Goal: Information Seeking & Learning: Learn about a topic

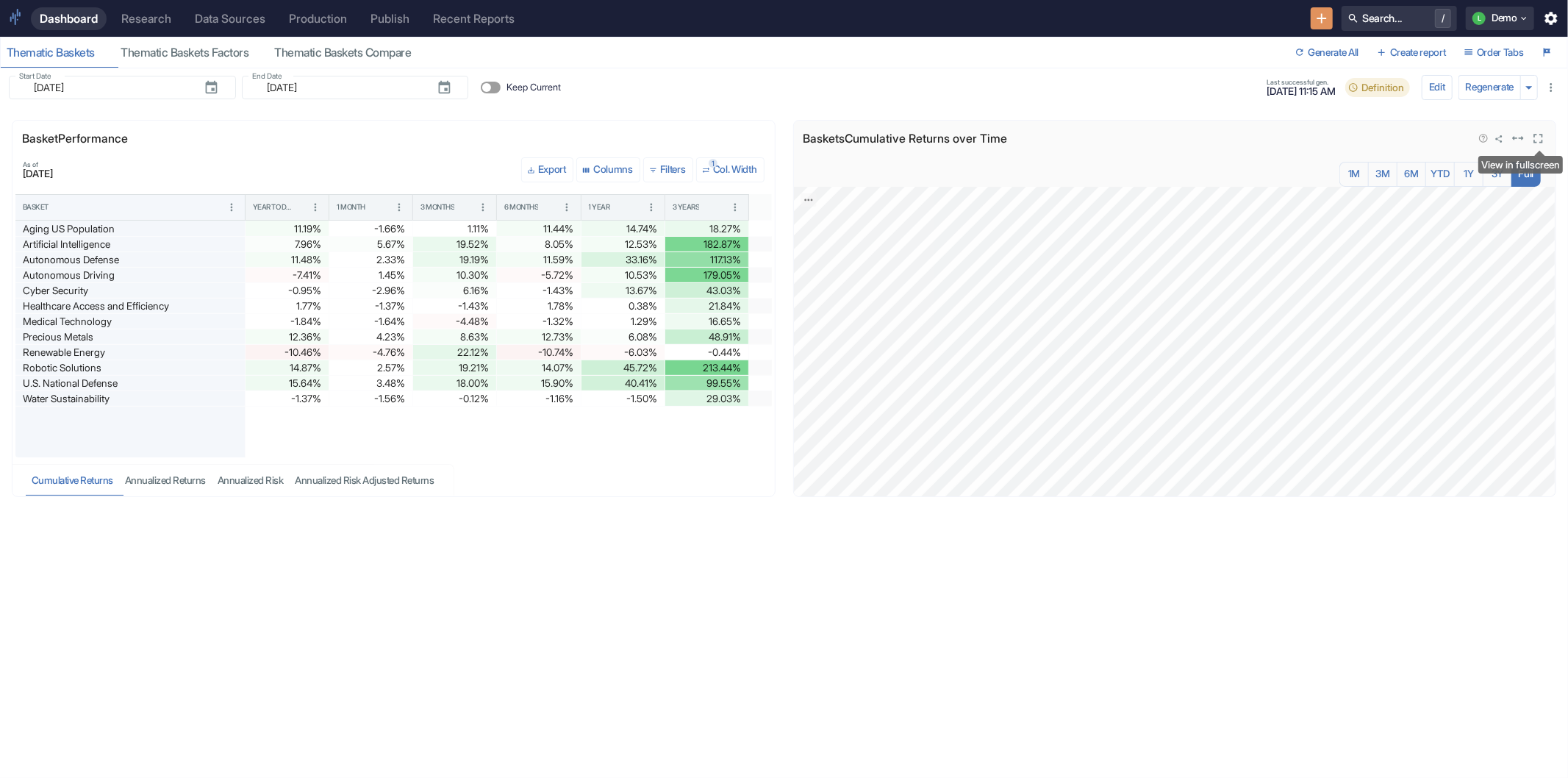
click at [1534, 142] on icon "View in fullscreen" at bounding box center [1539, 138] width 9 height 9
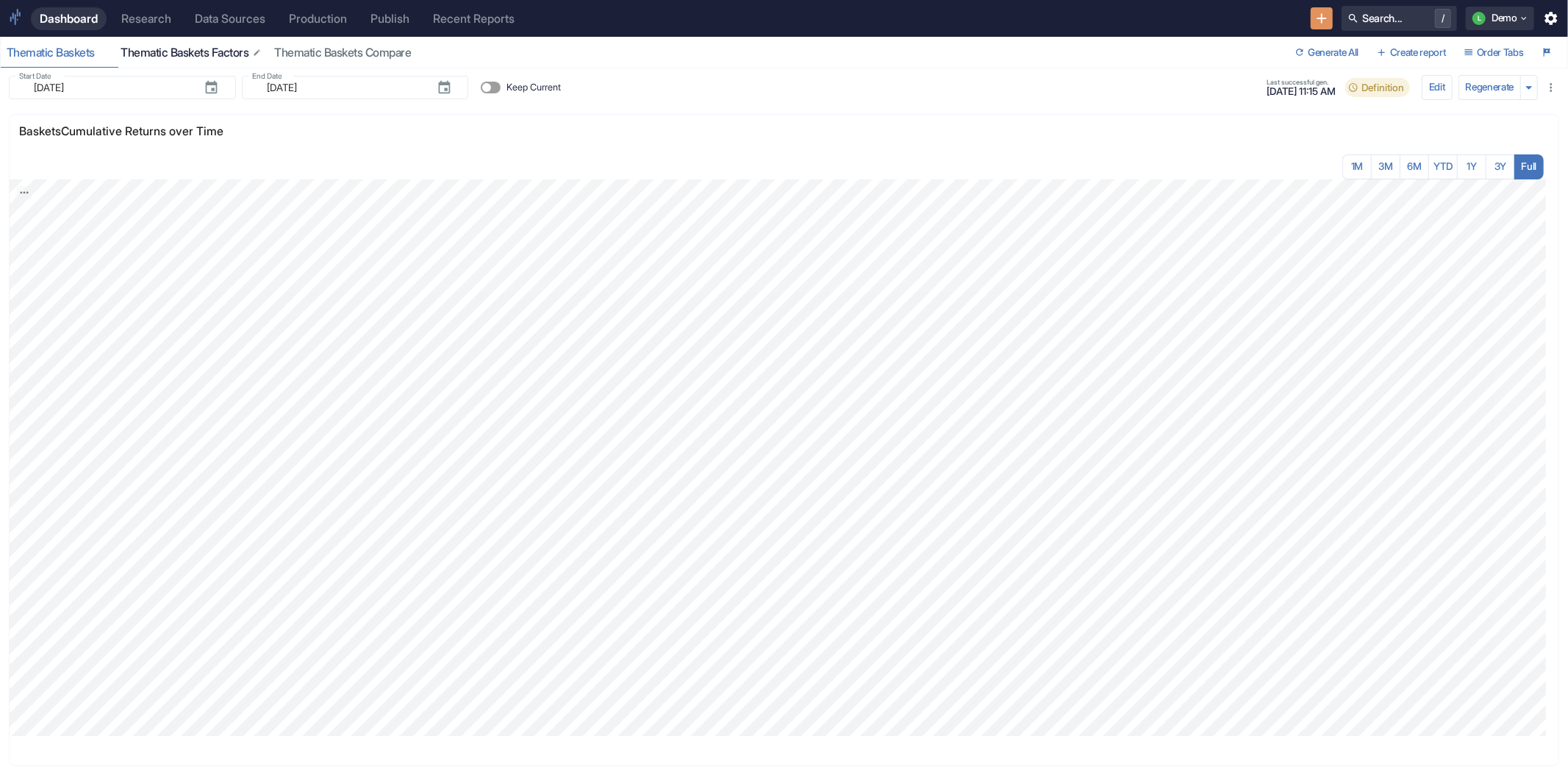
click at [187, 51] on div "Thematic Baskets Factors" at bounding box center [191, 53] width 142 height 15
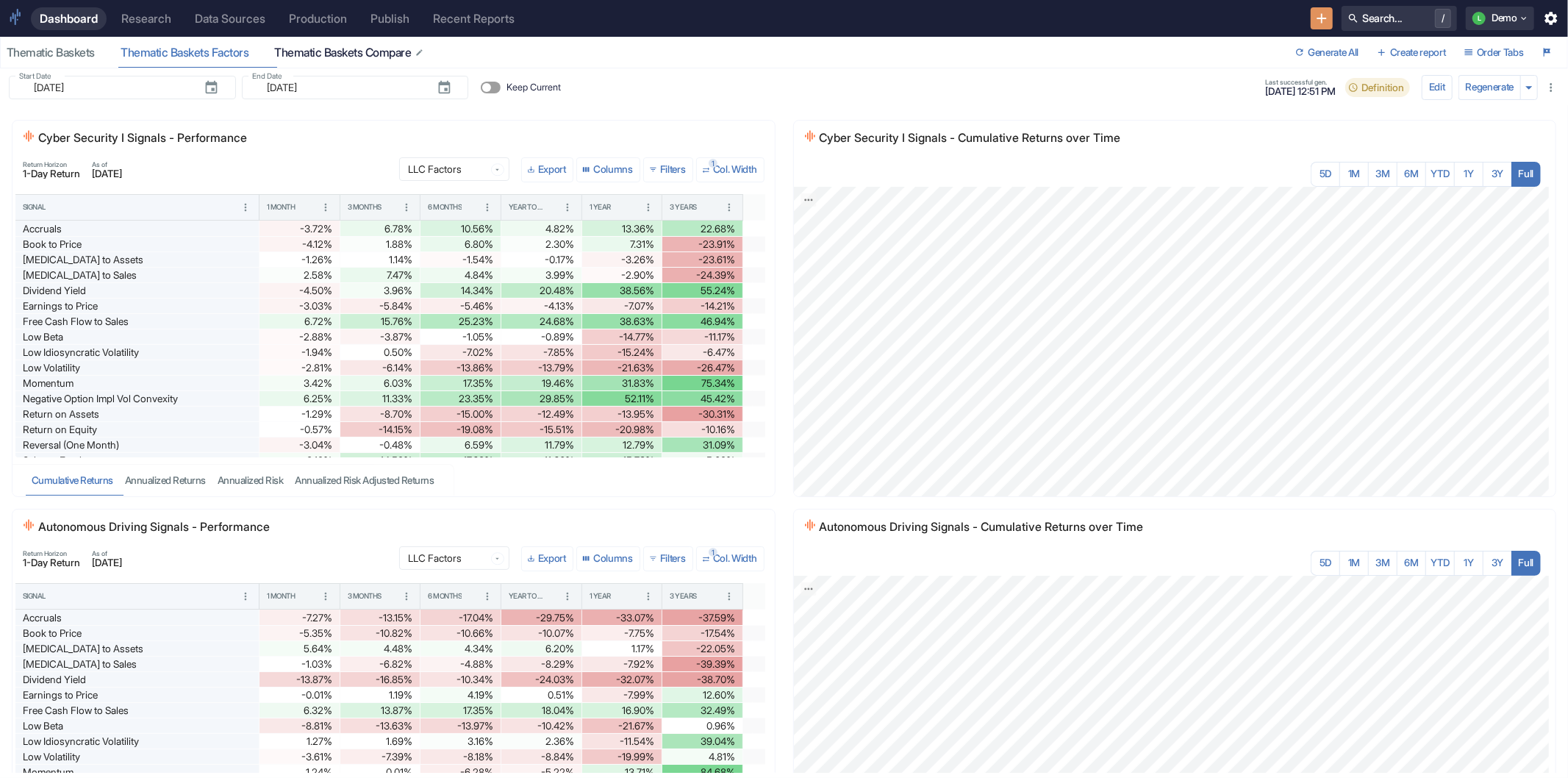
click at [354, 51] on div "Thematic Baskets Compare" at bounding box center [349, 53] width 151 height 15
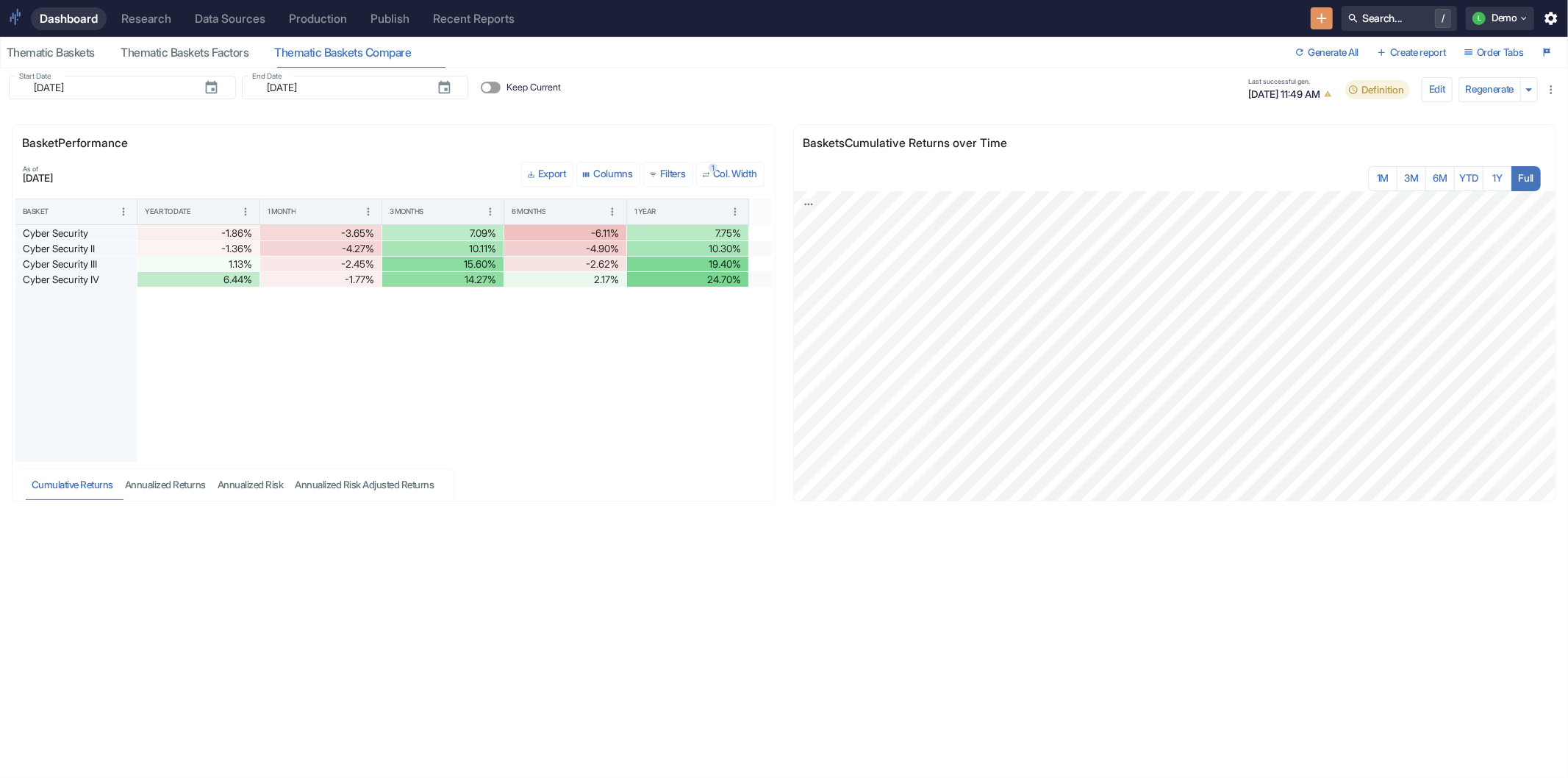
click at [158, 22] on div "Research" at bounding box center [146, 18] width 50 height 14
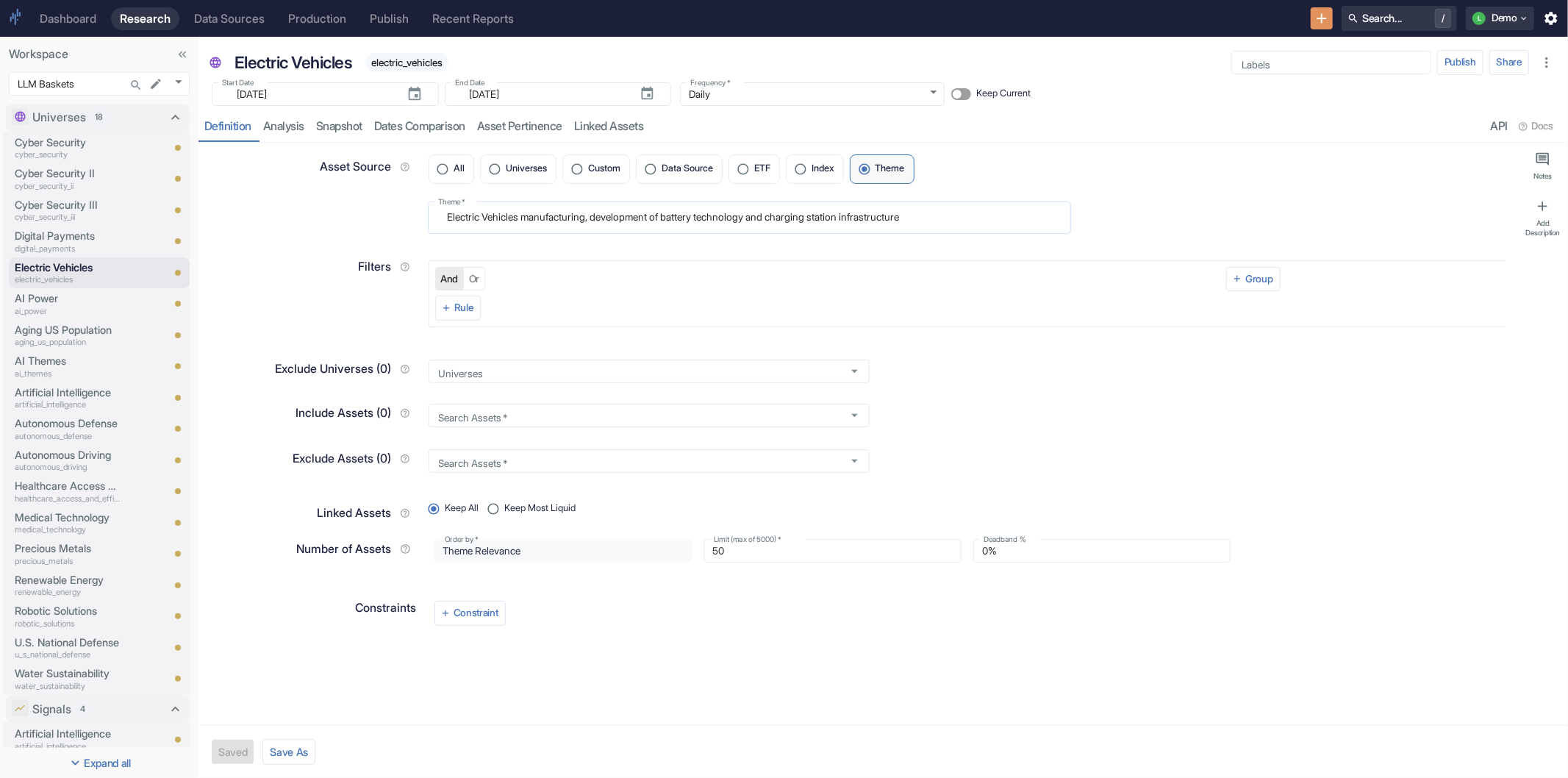
type textarea "x"
drag, startPoint x: 449, startPoint y: 217, endPoint x: 981, endPoint y: 214, distance: 532.0
click at [981, 214] on textarea "Electric Vehicles manufacturing, development of battery technology and charging…" at bounding box center [750, 217] width 624 height 20
click at [285, 115] on link "analysis" at bounding box center [284, 126] width 53 height 30
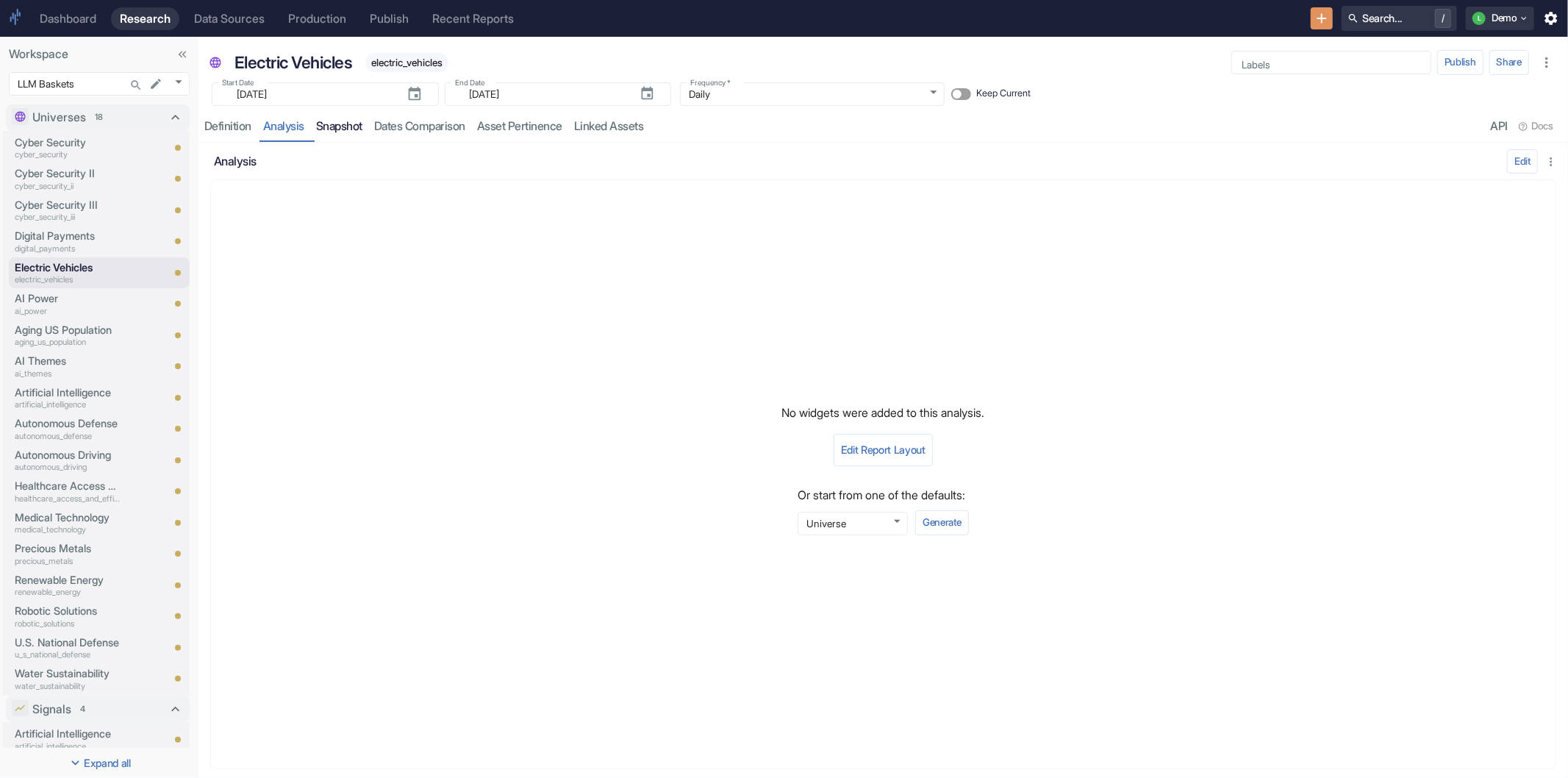
click at [337, 123] on link "Snapshot" at bounding box center [338, 126] width 58 height 30
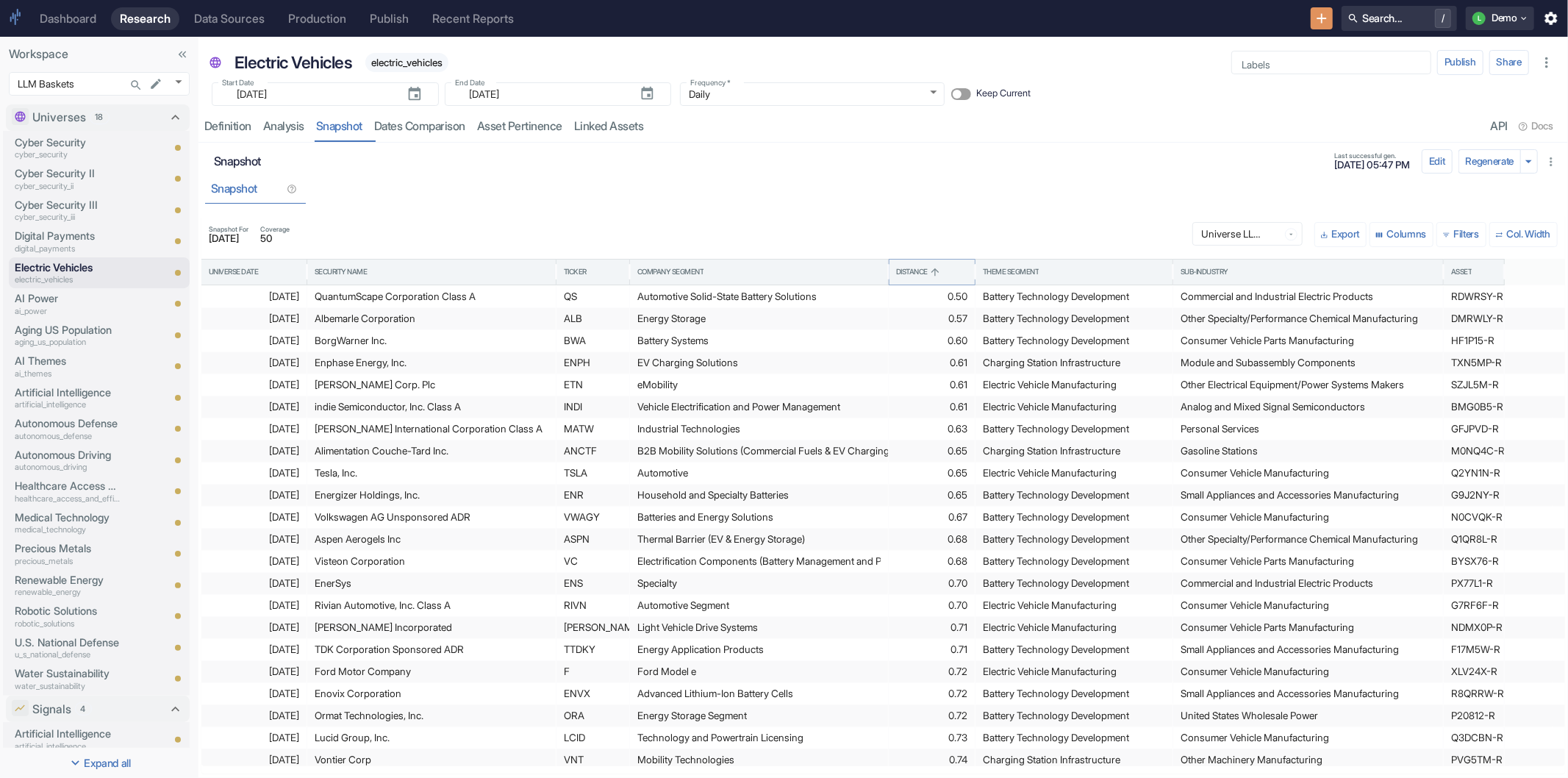
click at [939, 269] on icon "Sort" at bounding box center [934, 271] width 12 height 12
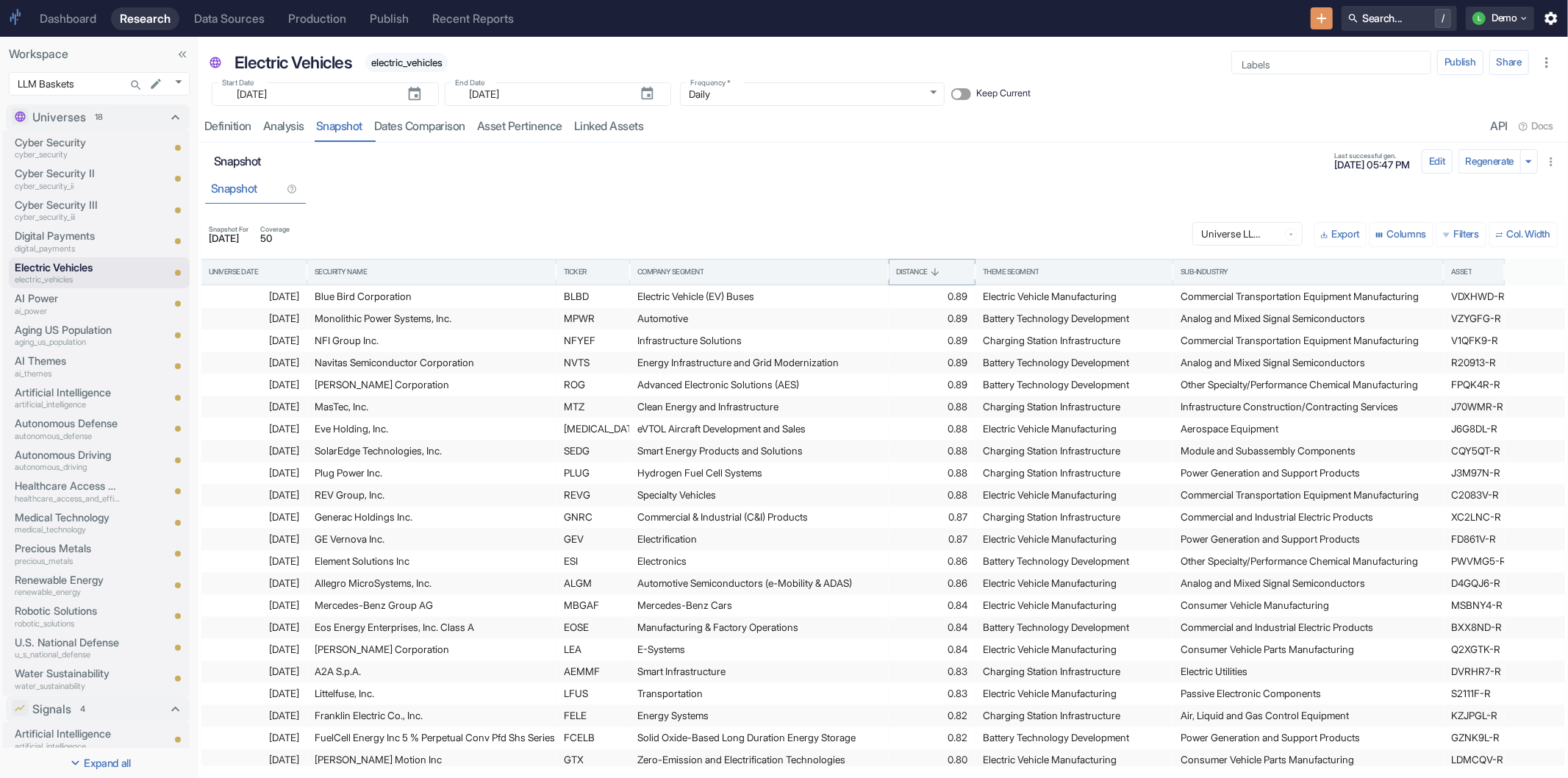
click at [939, 269] on icon "Sort" at bounding box center [934, 271] width 12 height 12
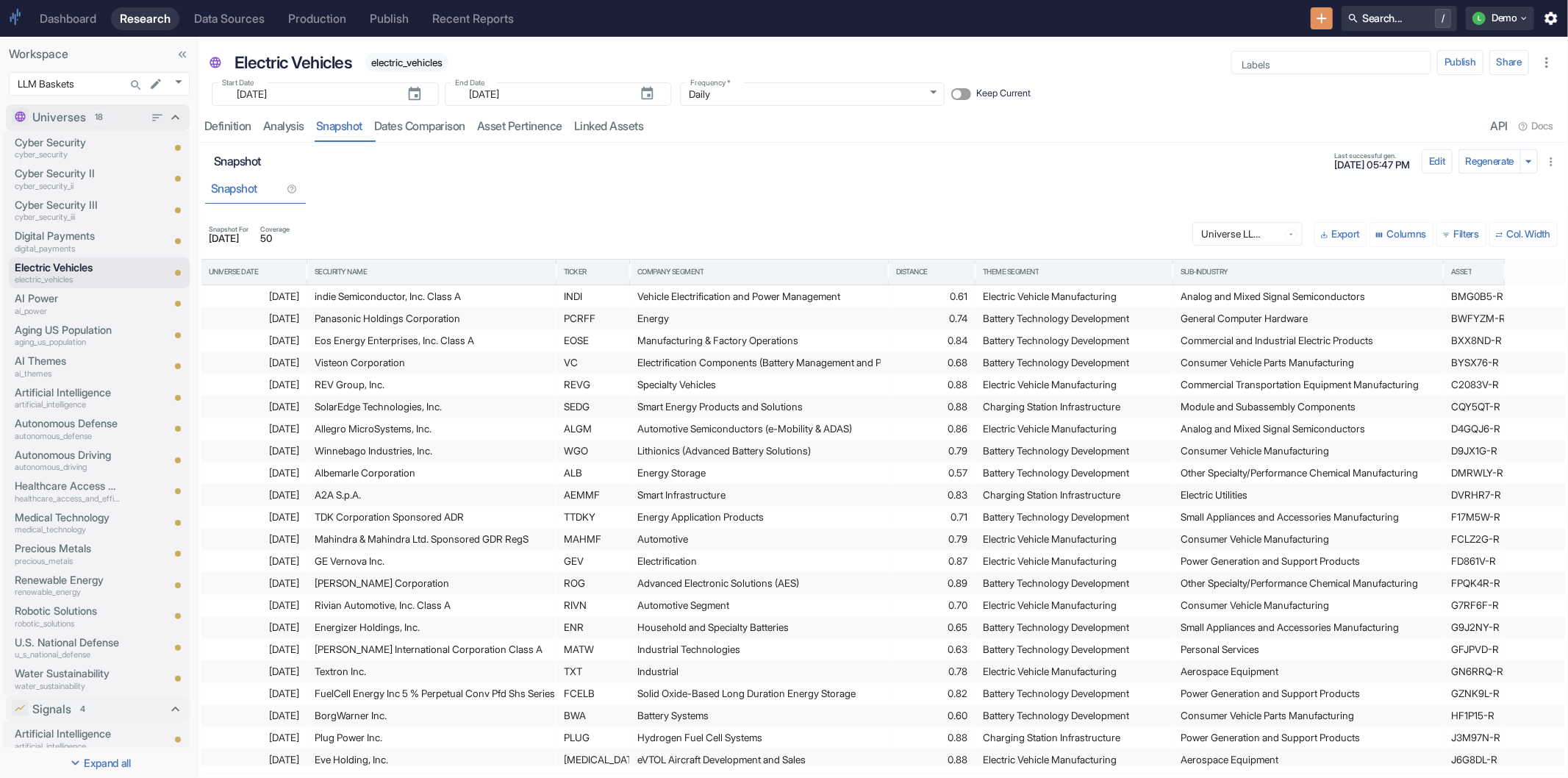
click at [167, 120] on icon at bounding box center [176, 118] width 17 height 17
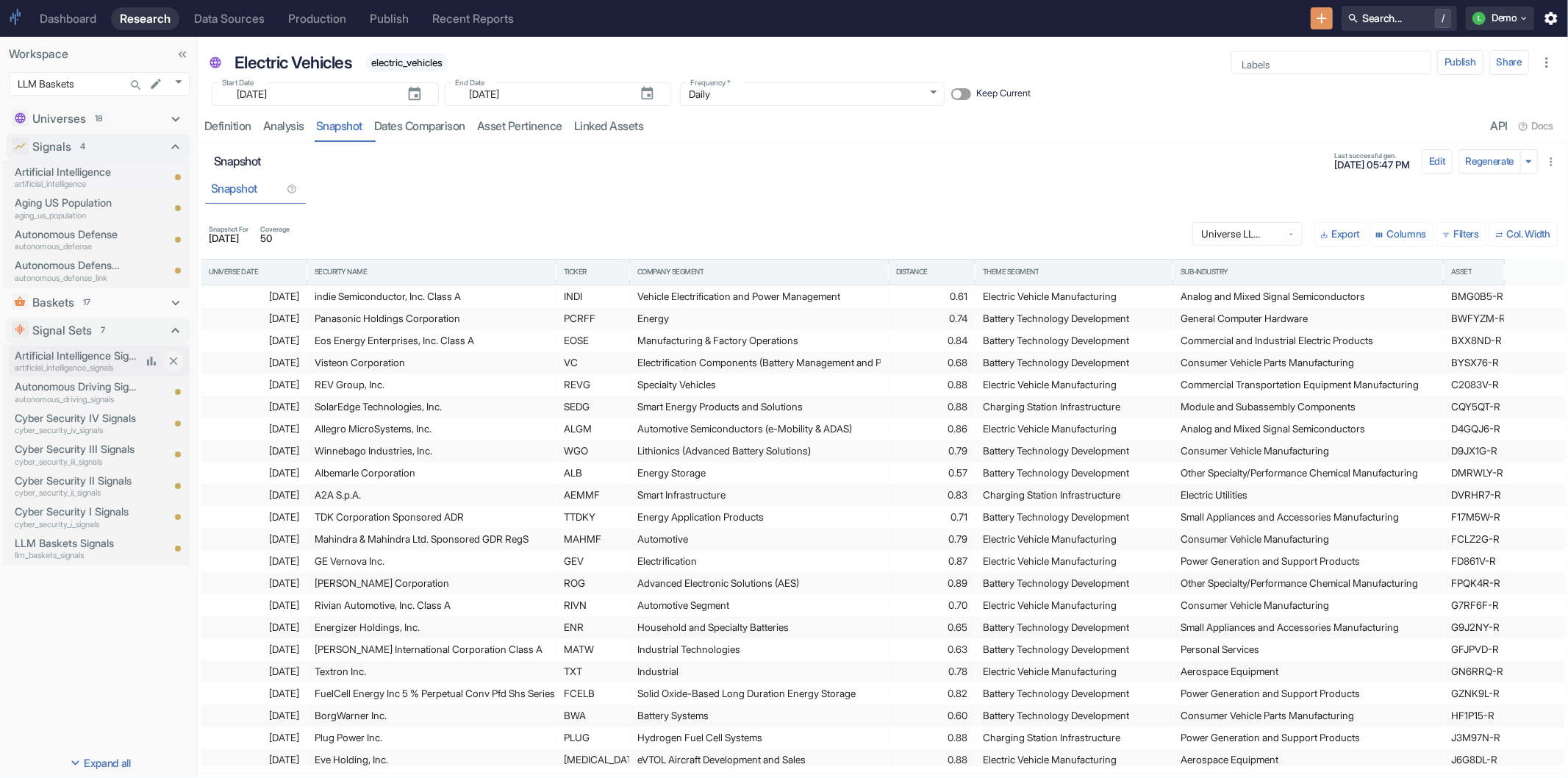
click at [72, 361] on p "artificial_intelligence_signals" at bounding box center [77, 368] width 126 height 13
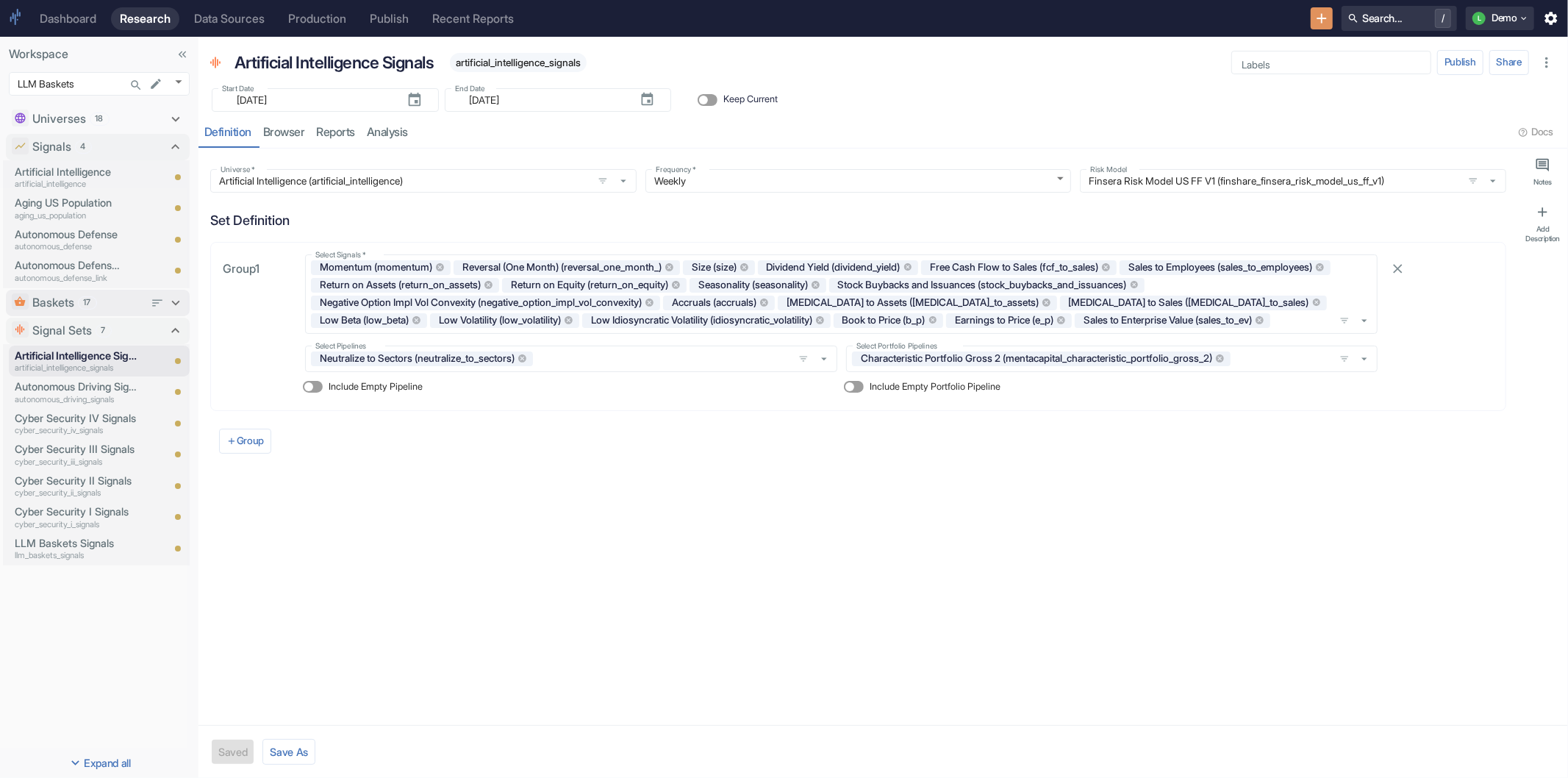
click at [173, 306] on icon at bounding box center [176, 303] width 17 height 17
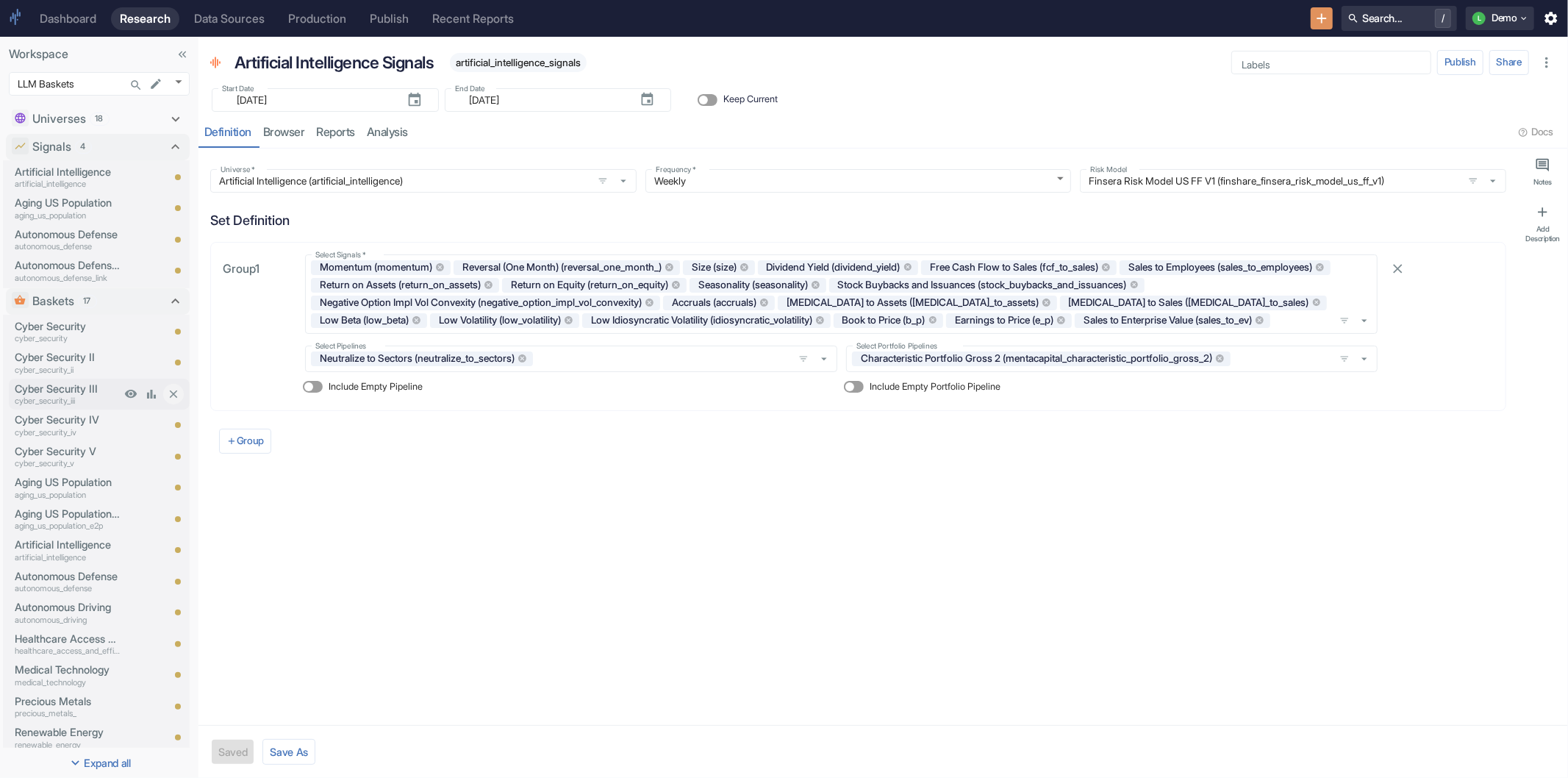
type textarea "x"
click at [64, 481] on p "Aging US Population" at bounding box center [67, 483] width 106 height 17
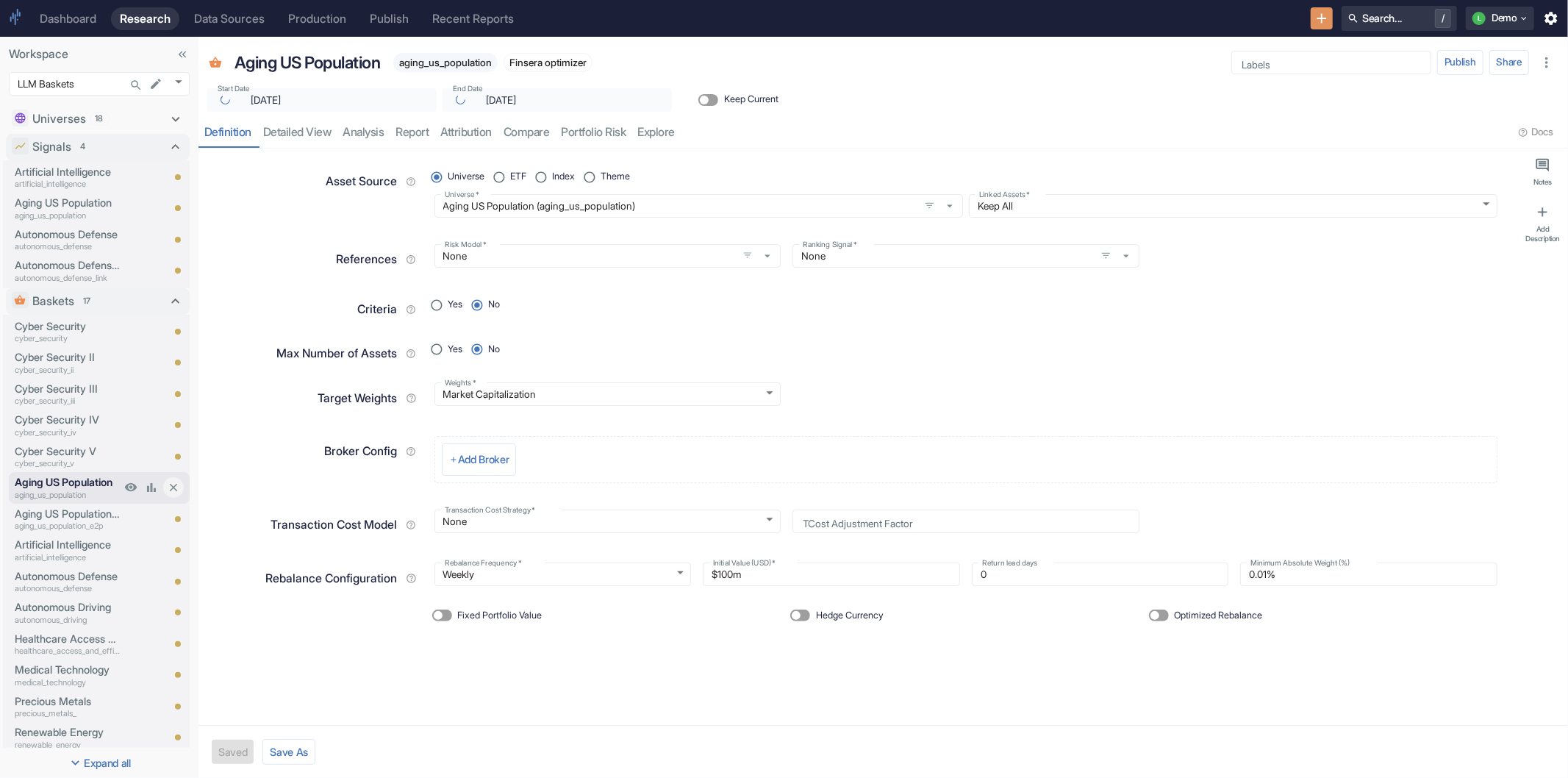
type textarea "x"
click at [64, 507] on p "Aging US Population | E2P" at bounding box center [67, 514] width 106 height 17
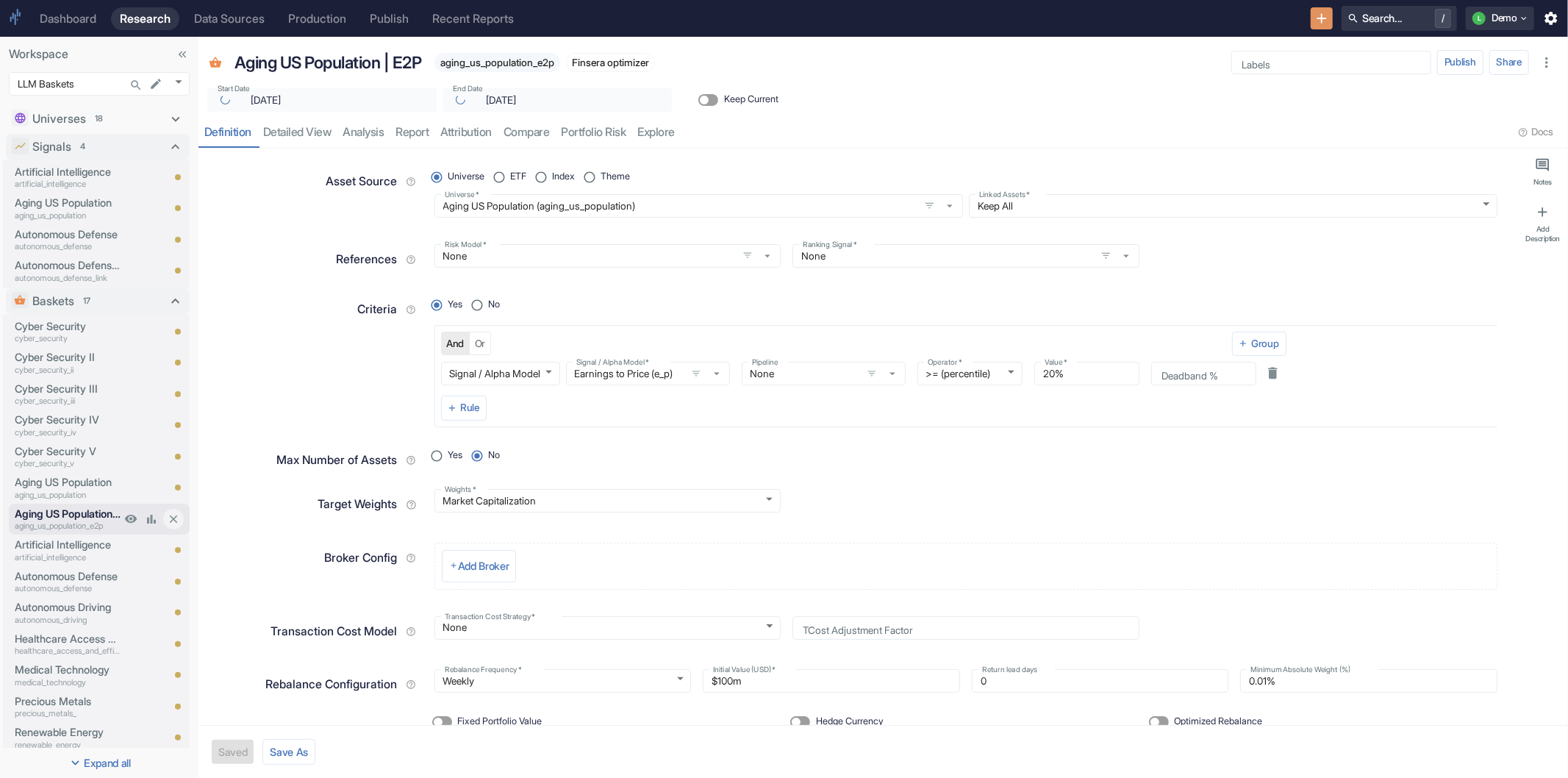
type textarea "x"
click at [53, 201] on p "Aging US Population" at bounding box center [67, 203] width 106 height 17
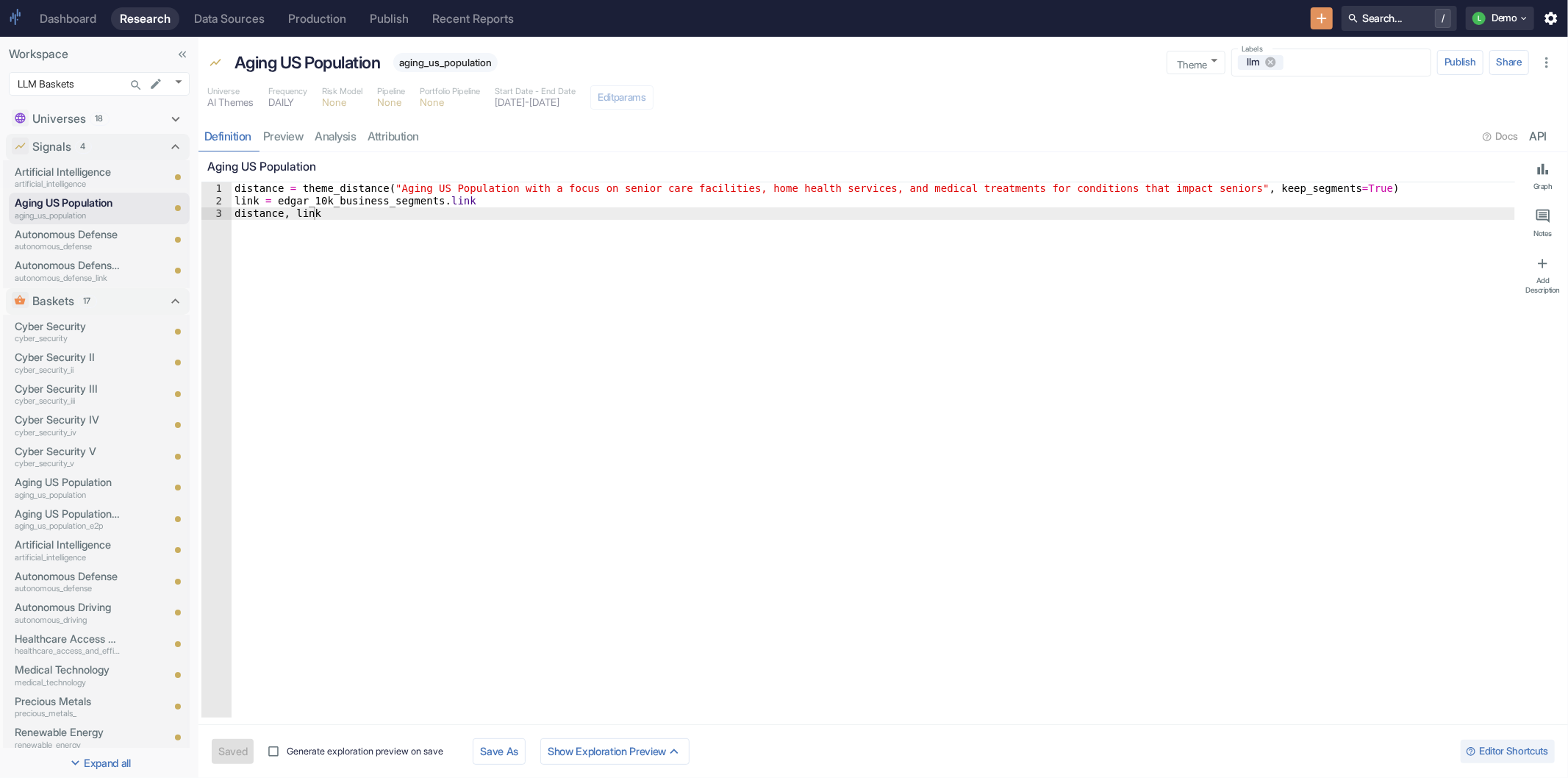
type textarea "x"
click at [296, 137] on link "preview" at bounding box center [283, 136] width 52 height 30
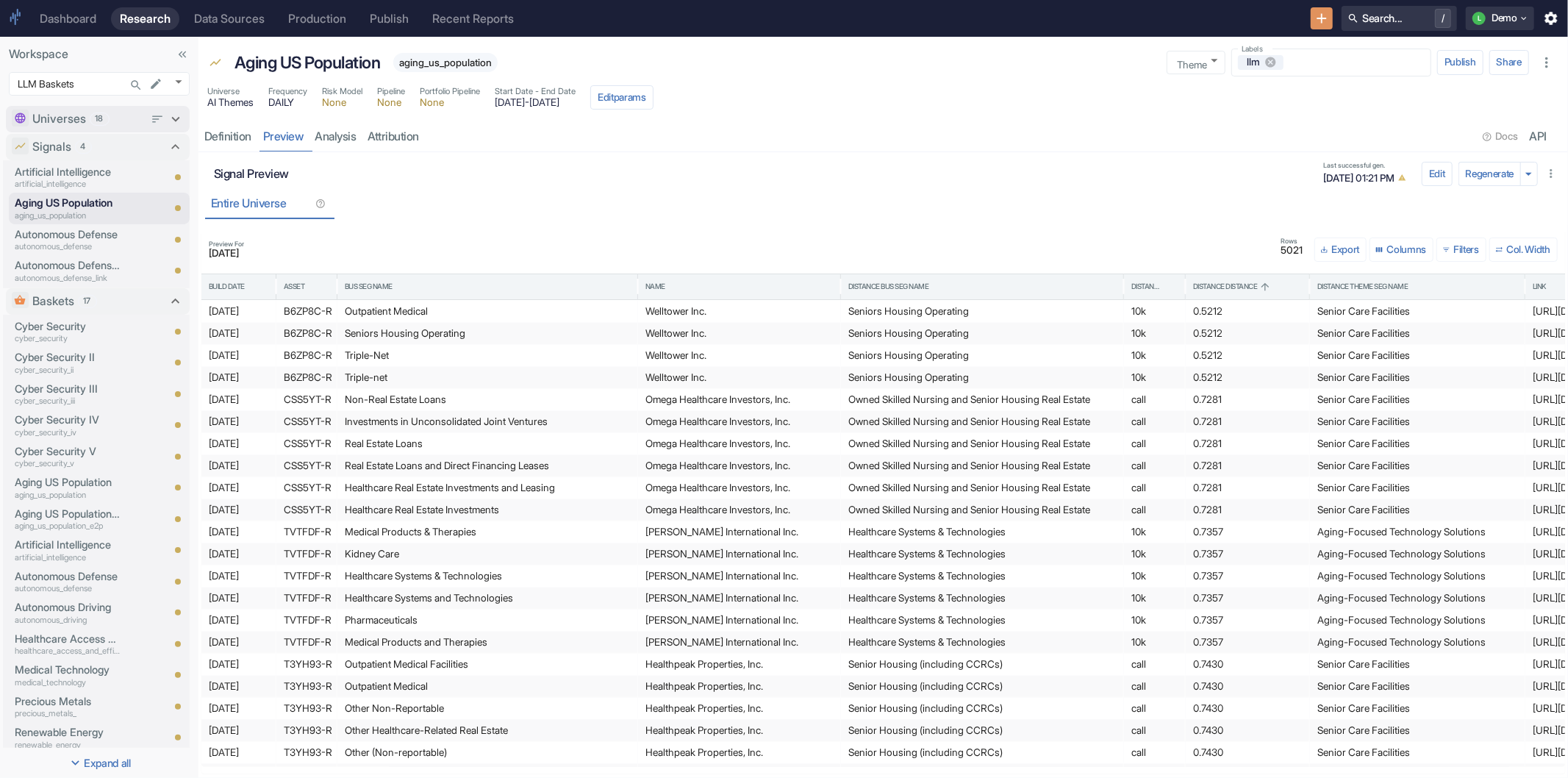
click at [167, 119] on icon at bounding box center [176, 120] width 17 height 17
click at [74, 331] on p "Aging US Population" at bounding box center [67, 330] width 106 height 17
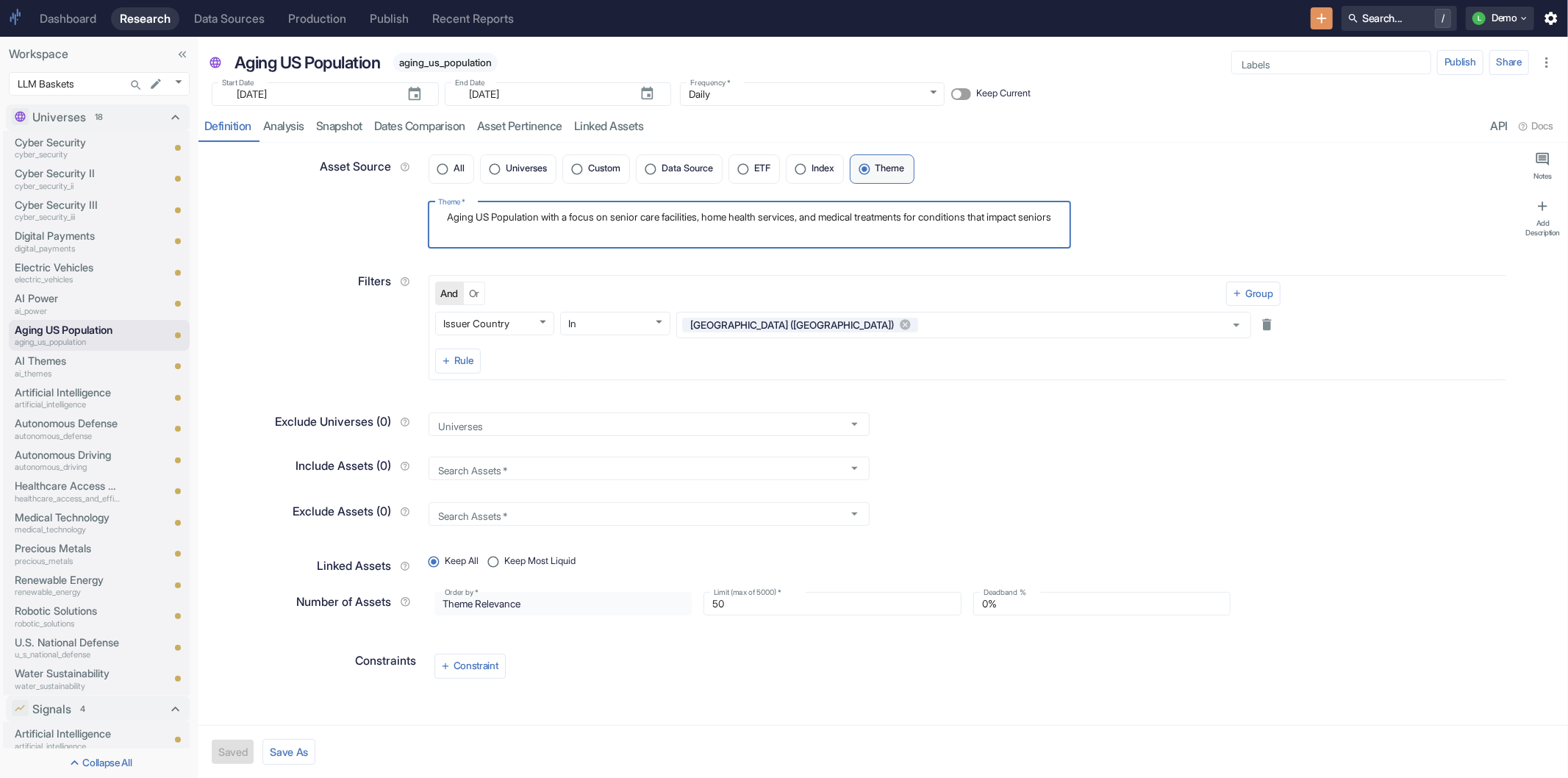
drag, startPoint x: 446, startPoint y: 214, endPoint x: 572, endPoint y: 255, distance: 132.5
click at [572, 255] on div "Asset Source All Universes Custom Data Source ETF Index Theme Theme   * Aging U…" at bounding box center [858, 433] width 1313 height 582
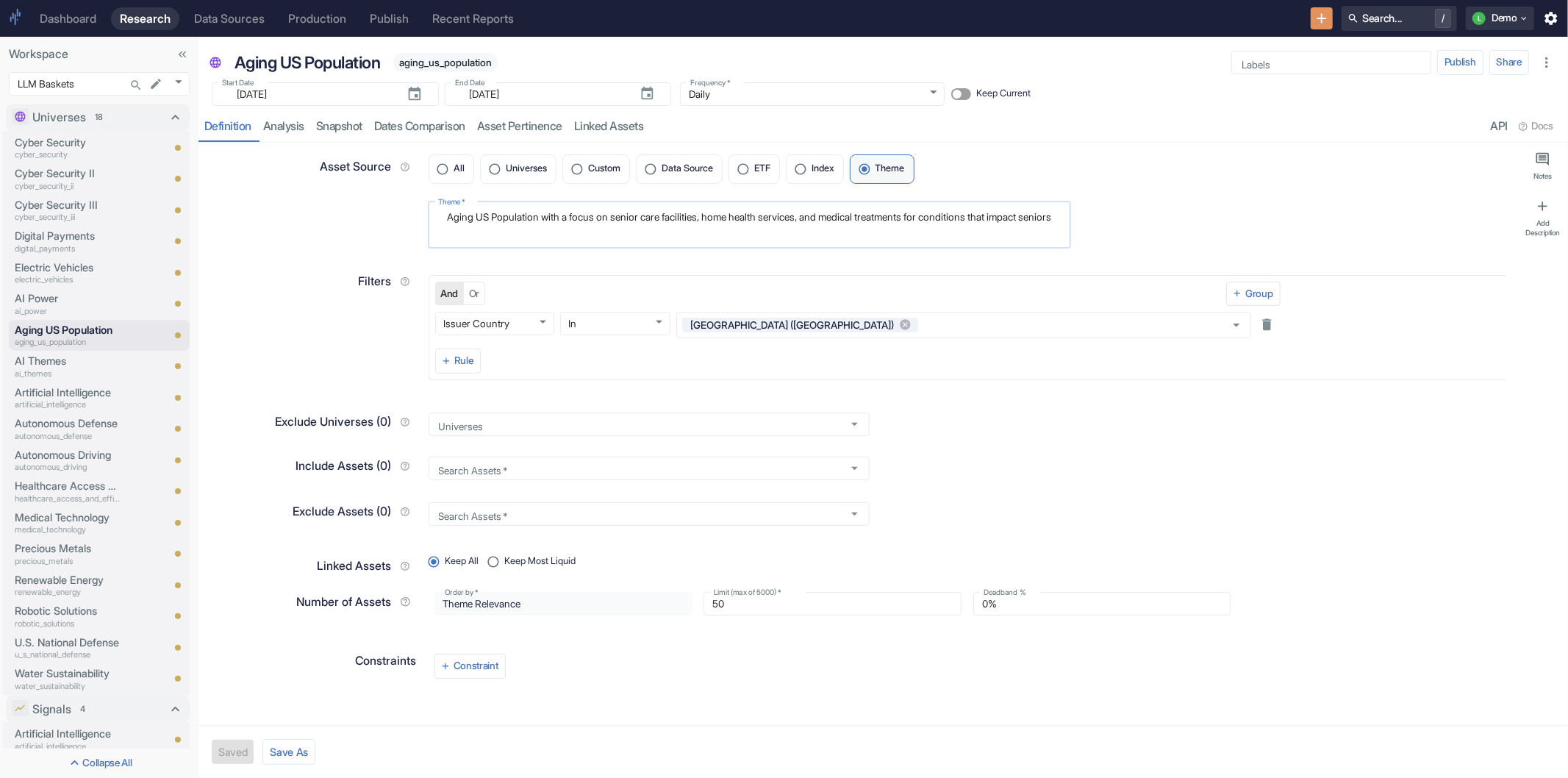
type textarea "x"
click at [738, 216] on textarea "Aging US Population with a focus on senior care facilities, home health service…" at bounding box center [750, 224] width 624 height 35
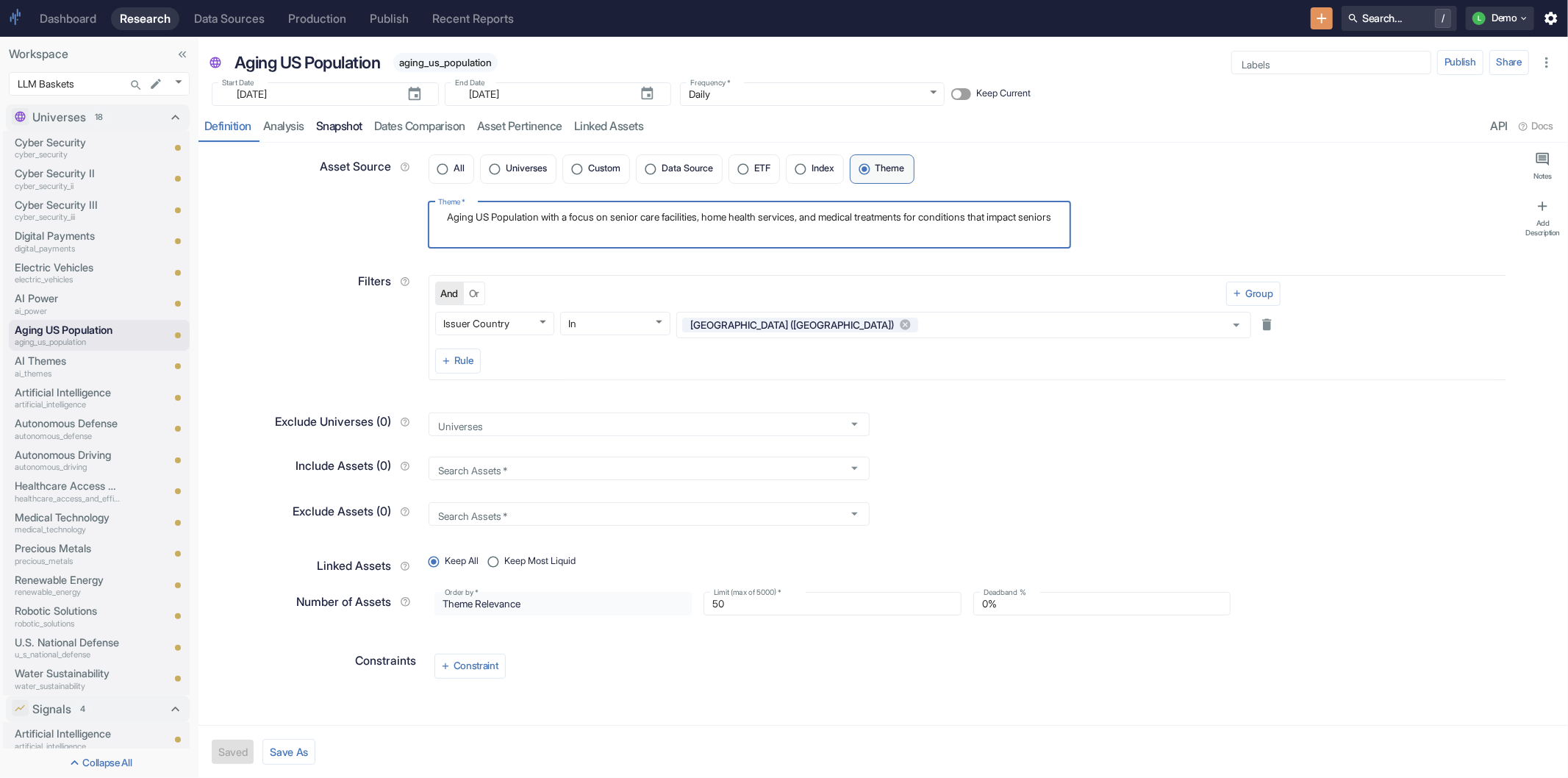
click at [361, 127] on link "Snapshot" at bounding box center [338, 126] width 58 height 30
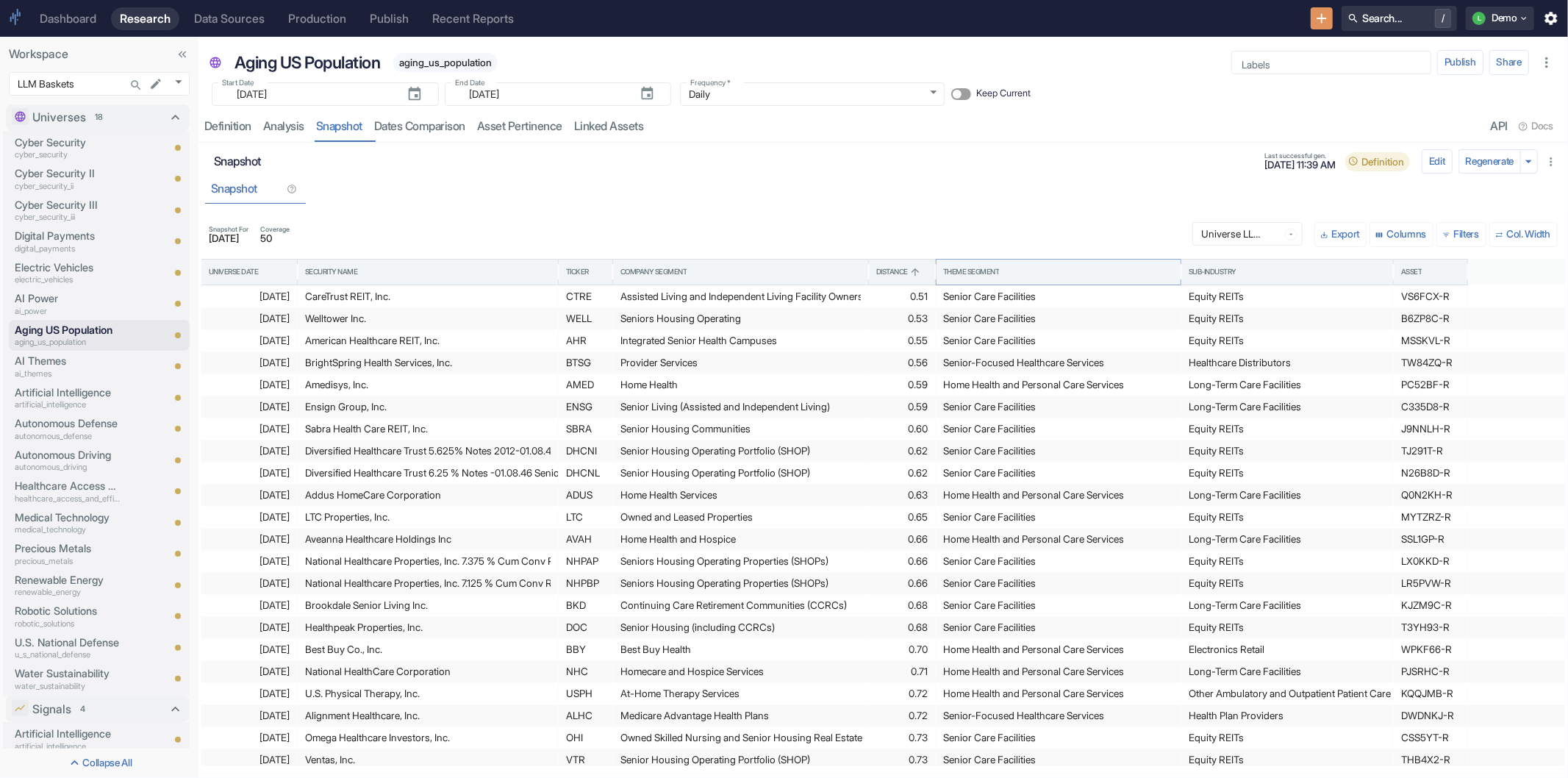
click at [1009, 267] on icon "Sort" at bounding box center [1006, 271] width 12 height 12
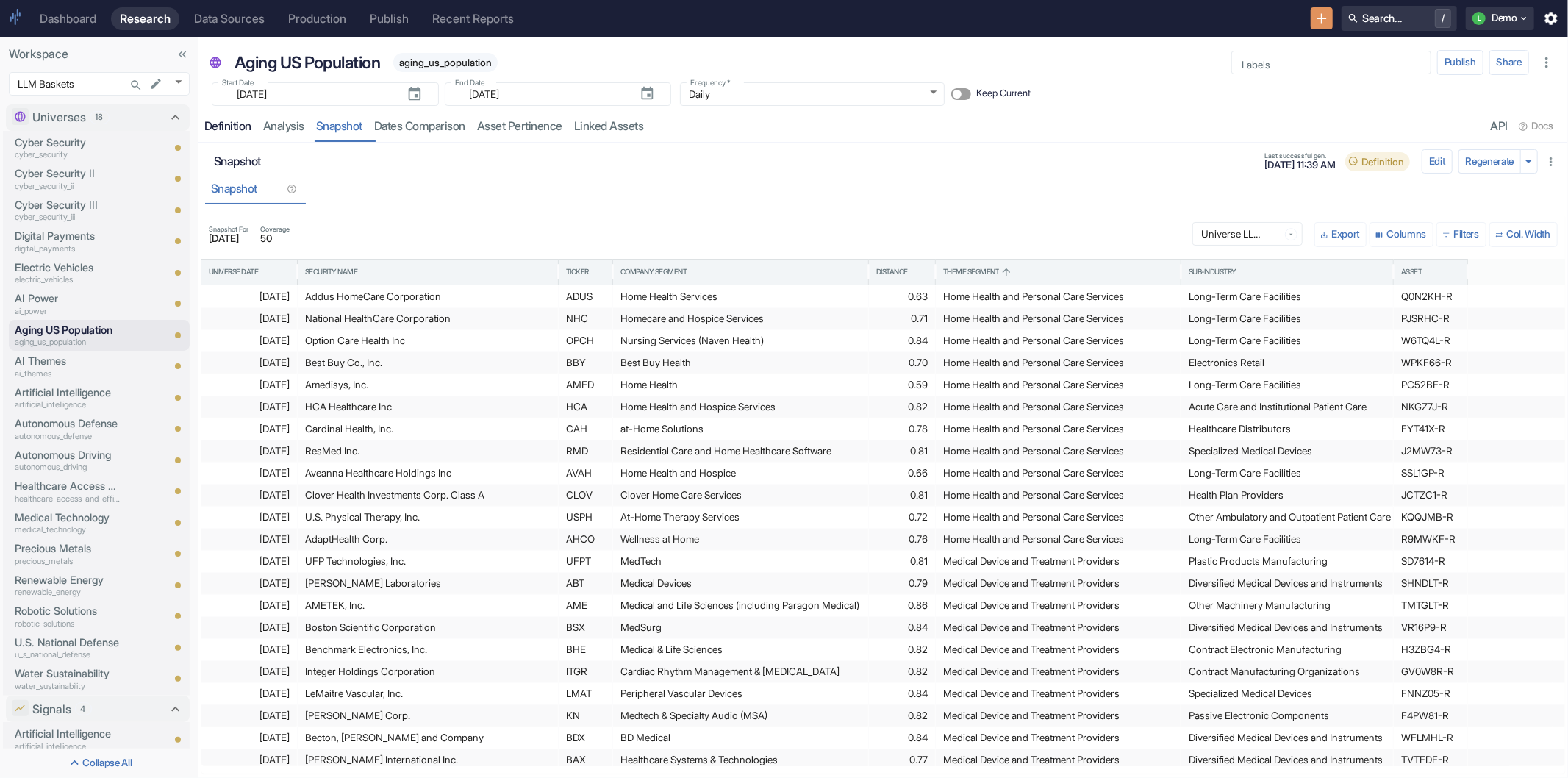
click at [209, 125] on div "Definition" at bounding box center [227, 126] width 47 height 15
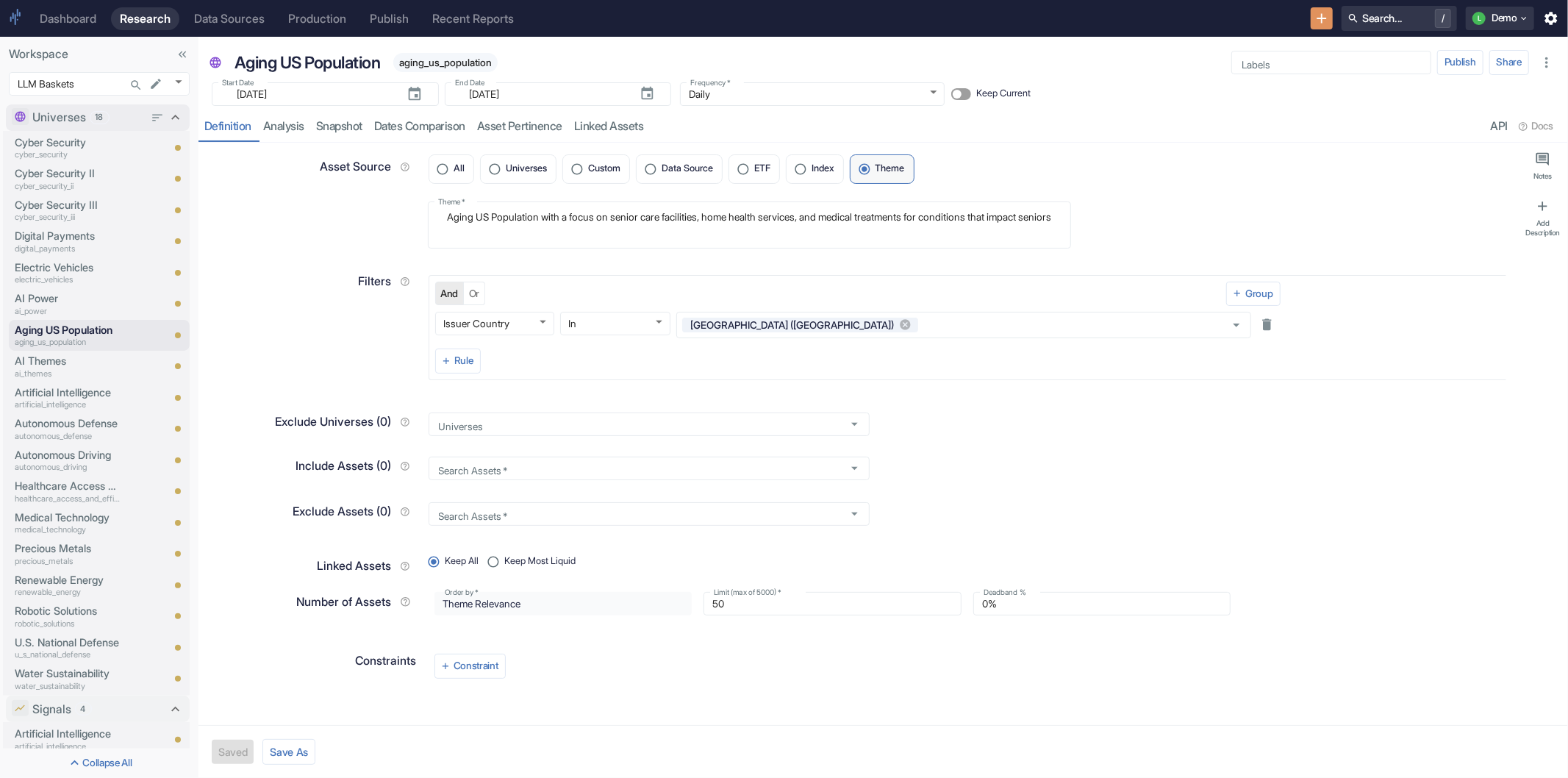
click at [167, 115] on icon at bounding box center [176, 118] width 17 height 17
type textarea "x"
click at [68, 327] on p "Cyber Security" at bounding box center [67, 326] width 106 height 17
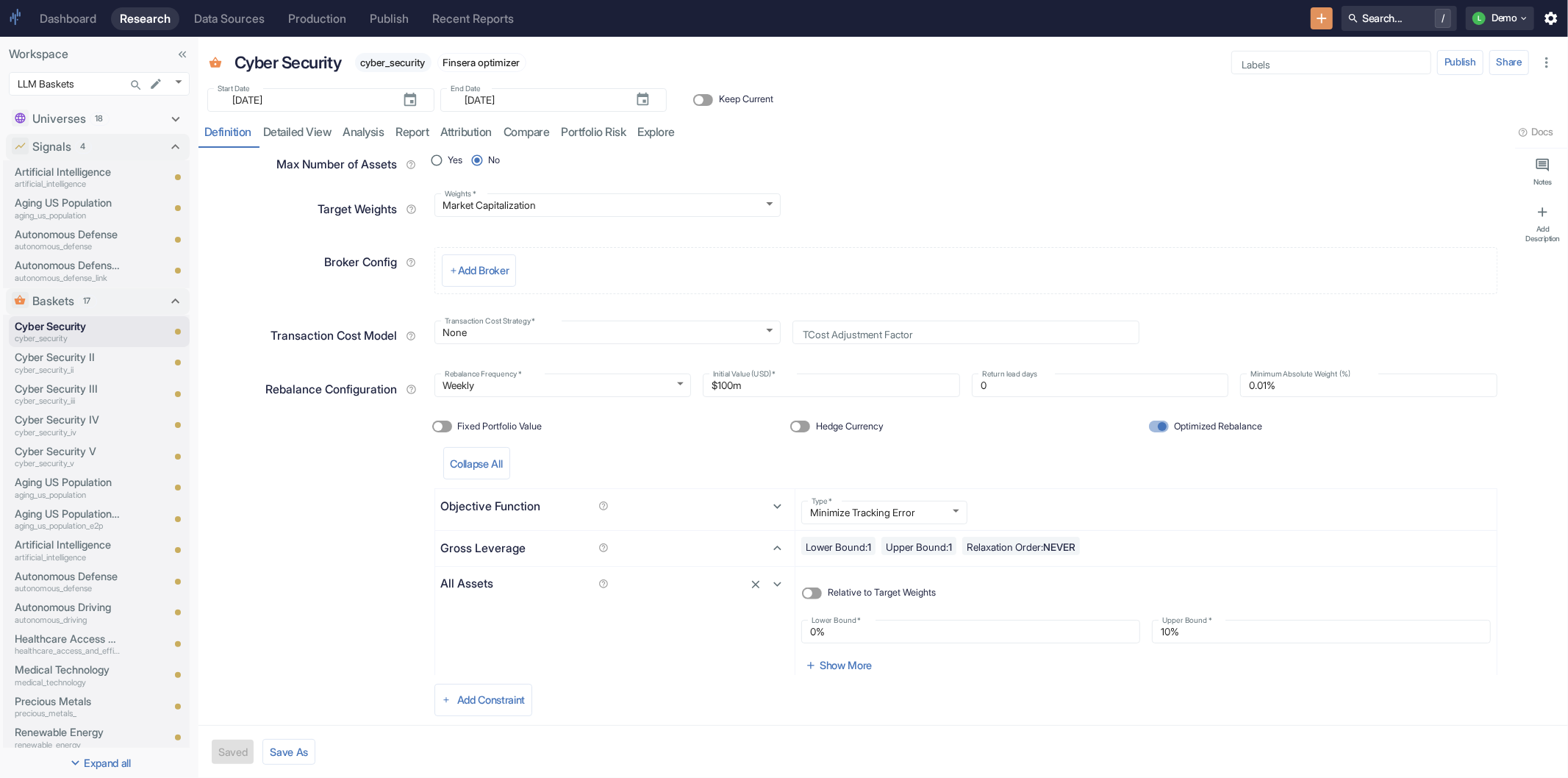
scroll to position [236, 0]
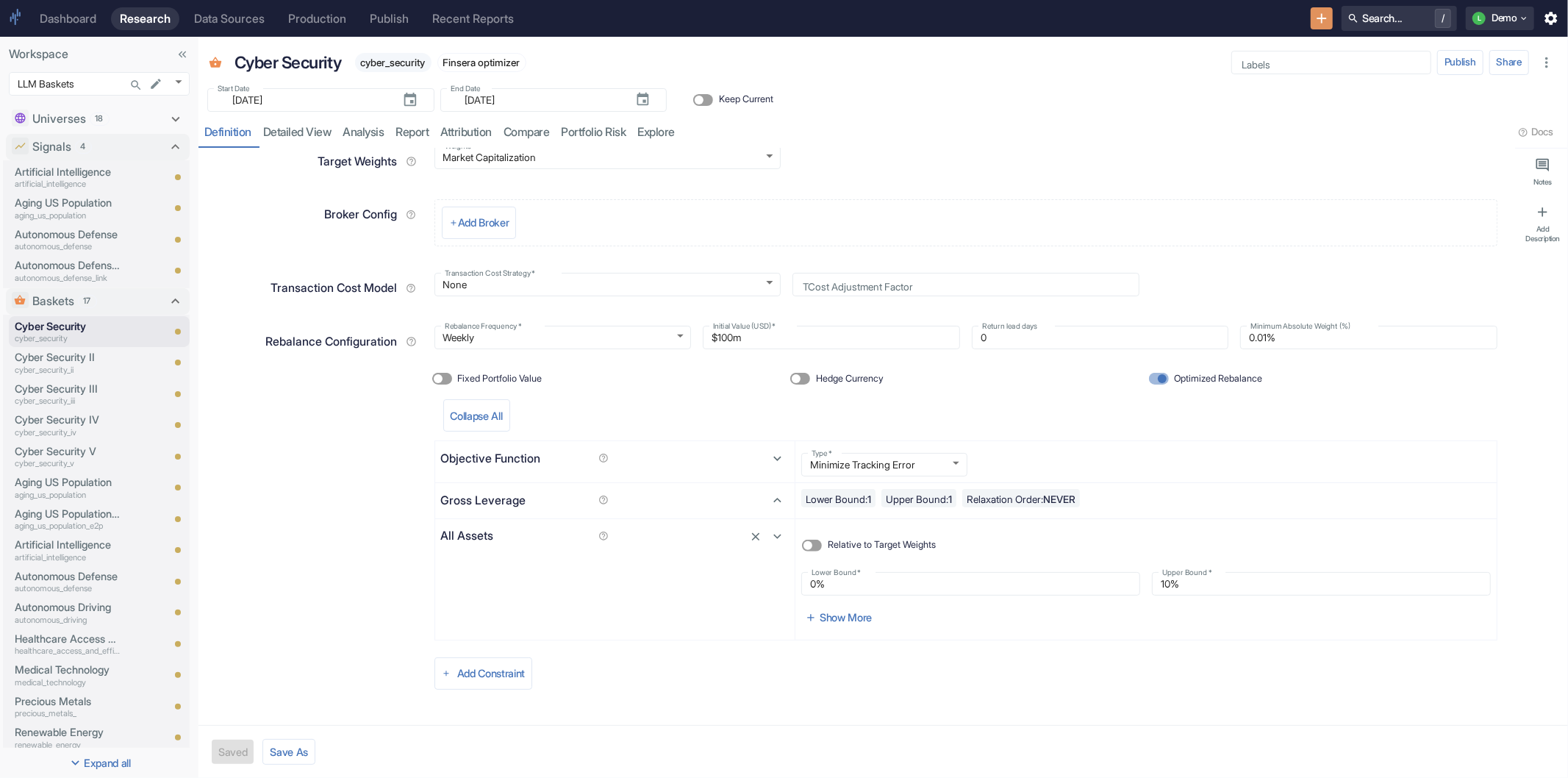
type textarea "x"
click at [501, 681] on button "Add Constraint" at bounding box center [483, 673] width 98 height 32
click at [662, 672] on div at bounding box center [784, 389] width 1568 height 778
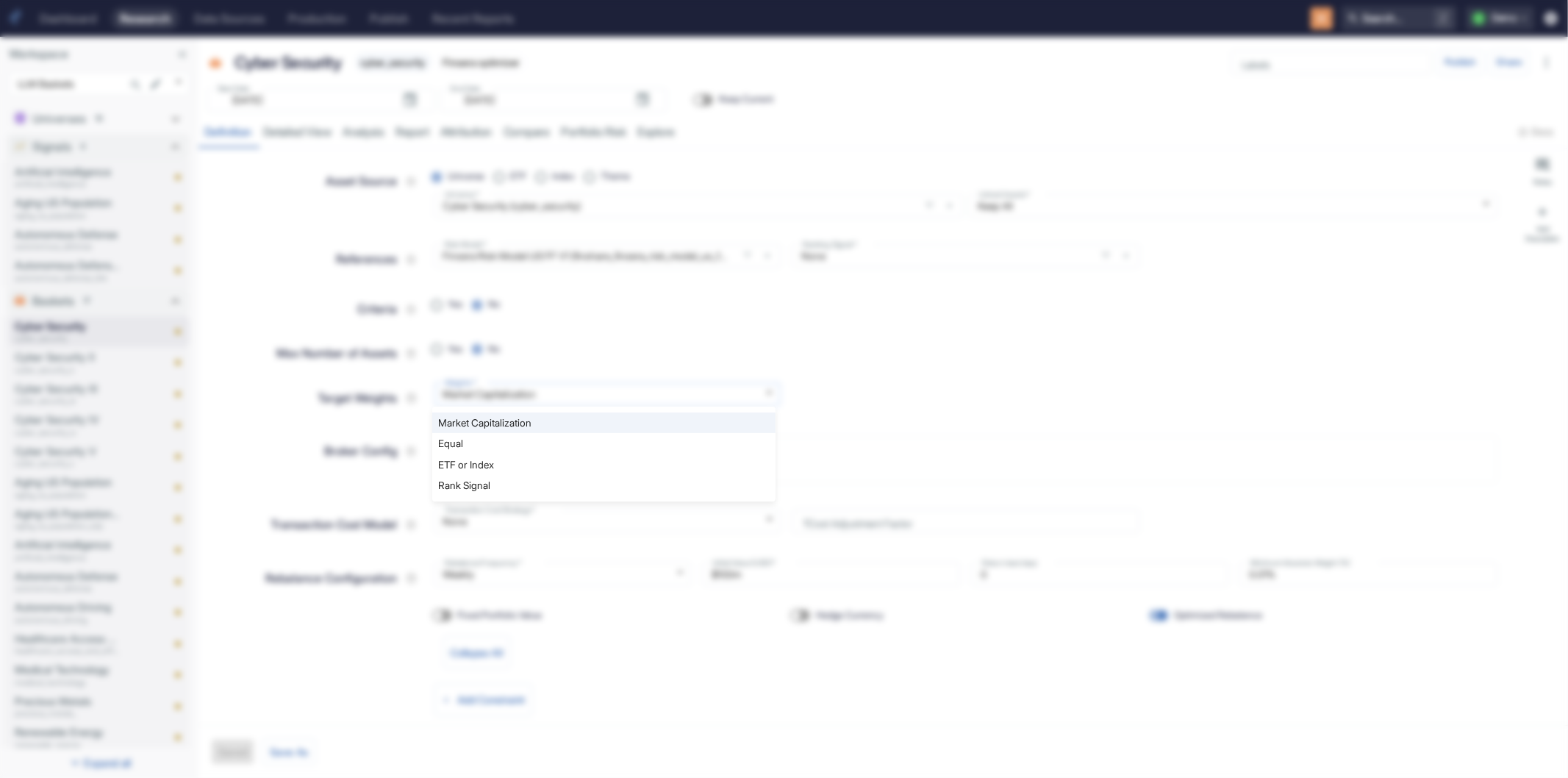
click at [618, 390] on body "Dashboard Research Data Sources Production Publish Recent Reports Search... / L…" at bounding box center [784, 389] width 1568 height 778
click at [1166, 344] on div at bounding box center [784, 389] width 1568 height 778
